Goal: Task Accomplishment & Management: Manage account settings

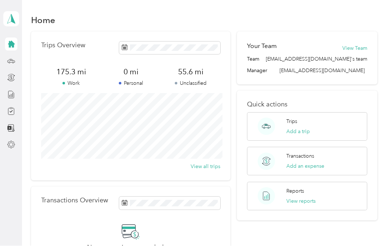
click at [304, 128] on button "Add a trip" at bounding box center [297, 132] width 23 height 8
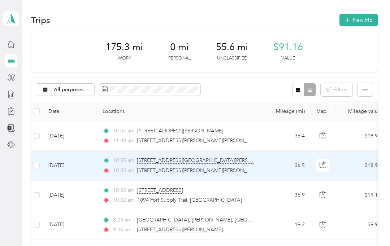
click at [39, 162] on label at bounding box center [37, 166] width 6 height 8
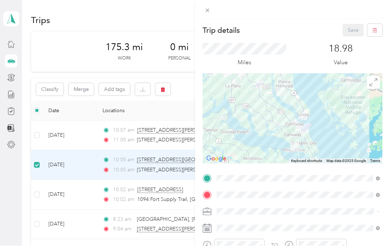
click at [376, 32] on icon "button" at bounding box center [374, 30] width 5 height 5
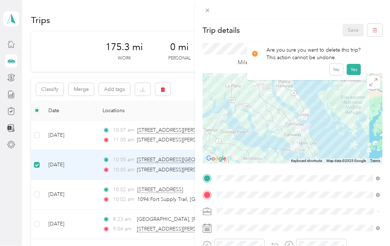
click at [353, 64] on button "Yes" at bounding box center [354, 70] width 14 height 12
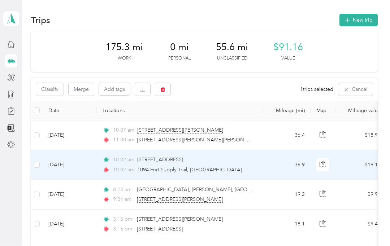
click at [287, 151] on td "36.9" at bounding box center [287, 166] width 48 height 30
click at [279, 121] on td "36.4" at bounding box center [287, 136] width 48 height 30
click at [291, 17] on div "Trips New trip" at bounding box center [204, 20] width 347 height 15
click at [45, 165] on td "[DATE]" at bounding box center [70, 166] width 54 height 30
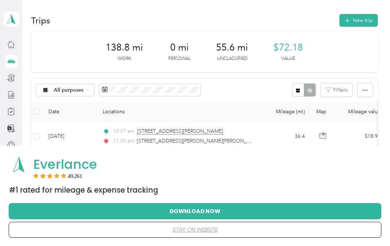
click at [232, 212] on button "Download Now" at bounding box center [195, 211] width 350 height 15
